Goal: Information Seeking & Learning: Learn about a topic

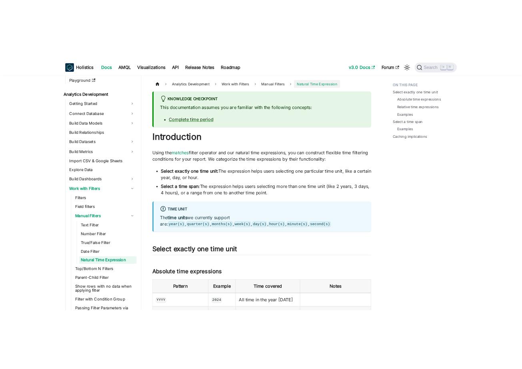
scroll to position [104, 0]
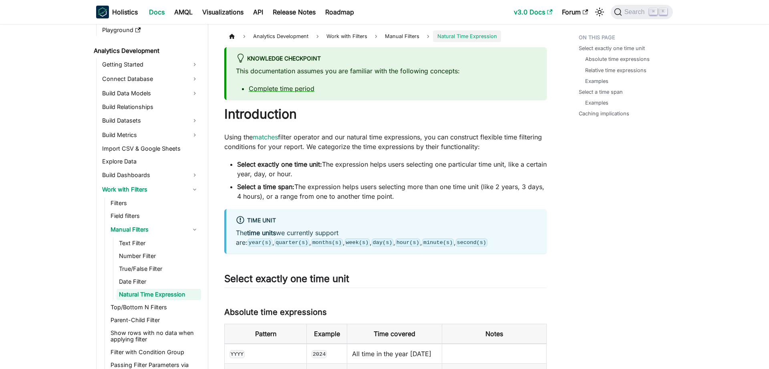
click at [538, 11] on link "v3.0 Docs" at bounding box center [533, 12] width 48 height 13
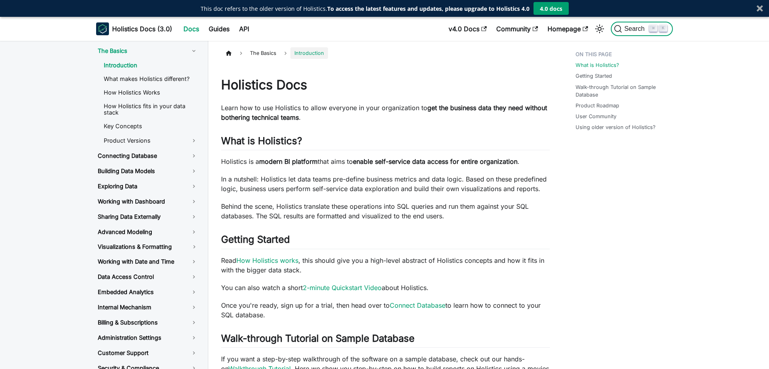
click at [626, 28] on span "Search" at bounding box center [636, 28] width 28 height 7
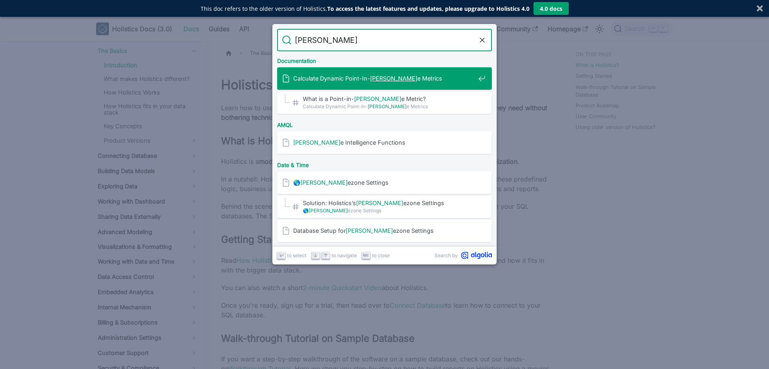
type input "time"
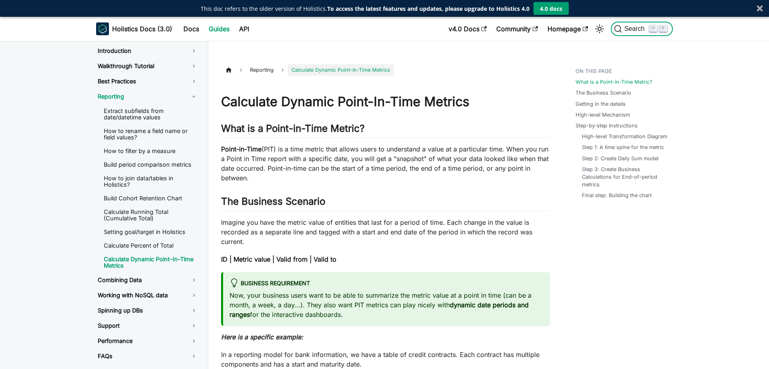
click at [630, 28] on span "Search" at bounding box center [636, 28] width 28 height 7
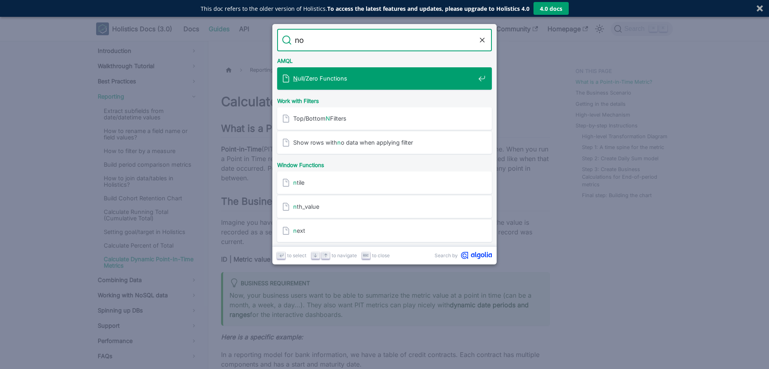
type input "now"
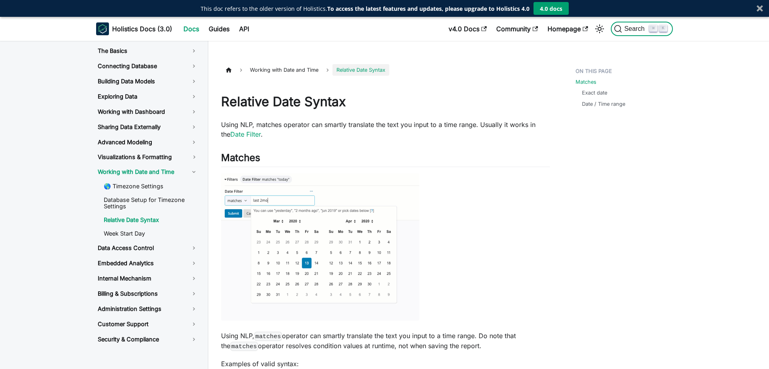
click at [641, 28] on span "Search" at bounding box center [636, 28] width 28 height 7
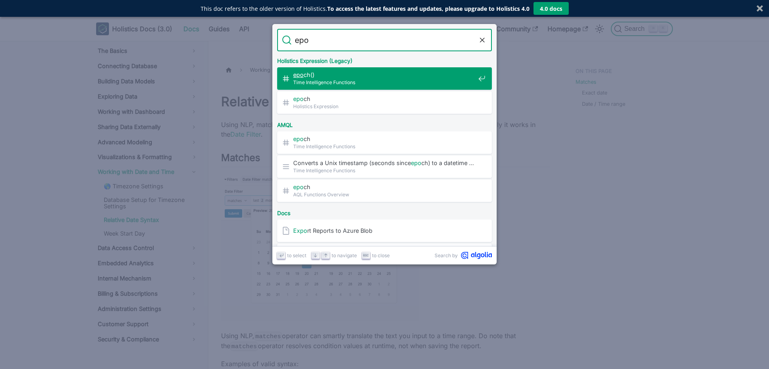
type input "epoc"
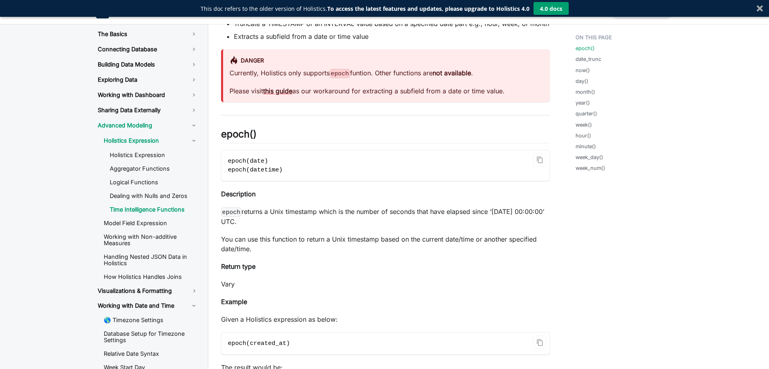
scroll to position [117, 0]
click at [282, 93] on strong "this guide" at bounding box center [277, 92] width 29 height 8
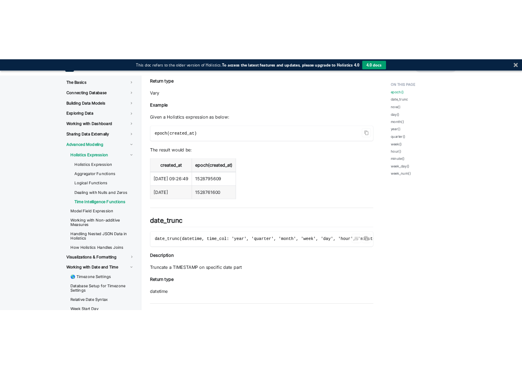
scroll to position [354, 0]
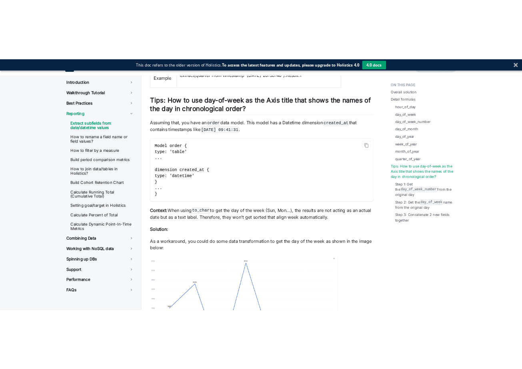
scroll to position [1985, 0]
